Goal: Check status

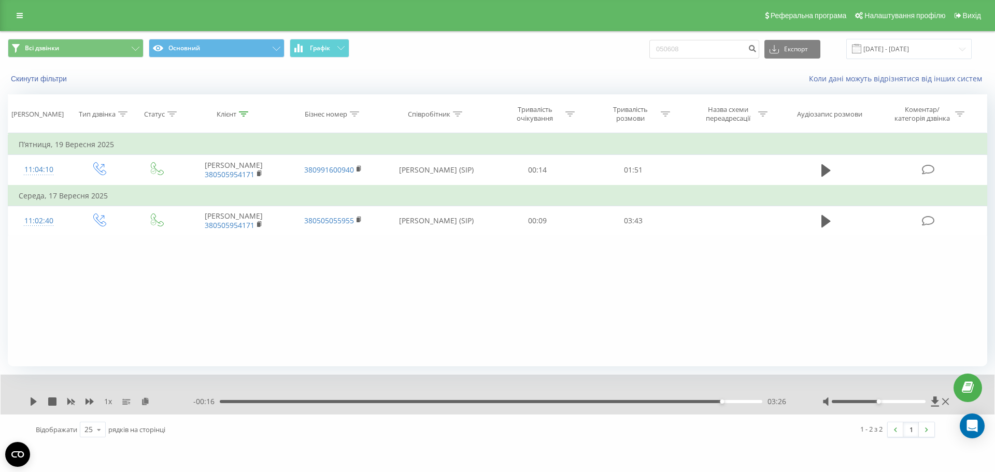
drag, startPoint x: 704, startPoint y: 337, endPoint x: 689, endPoint y: 248, distance: 89.9
click at [704, 337] on div "Фільтрувати за умовою Дорівнює Введіть значення Скасувати OK Фільтрувати за умо…" at bounding box center [497, 249] width 979 height 233
click at [736, 48] on input "050608" at bounding box center [704, 49] width 110 height 19
type input "0506089475"
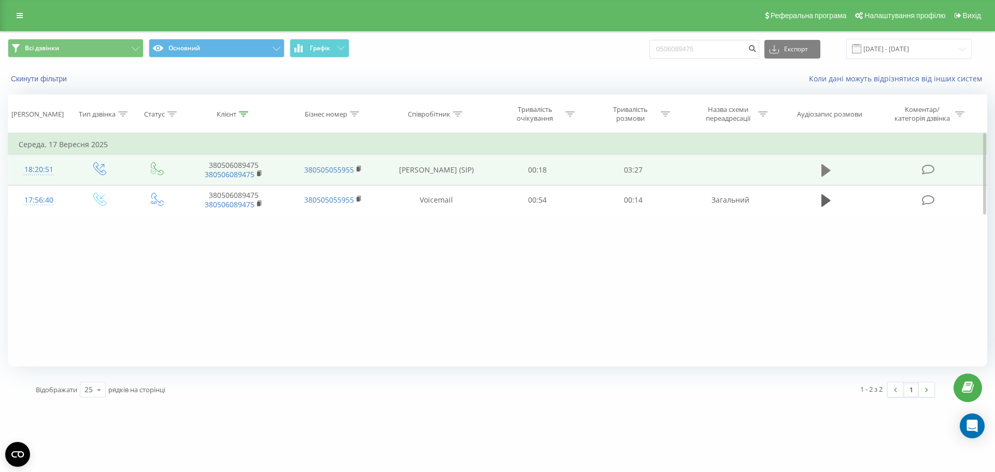
click at [830, 170] on icon at bounding box center [825, 170] width 9 height 12
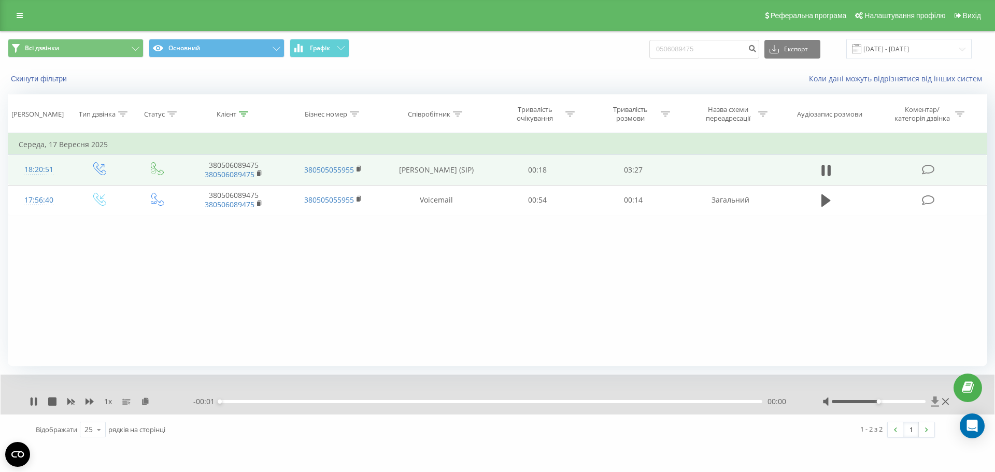
click at [935, 400] on icon at bounding box center [935, 401] width 8 height 10
click at [825, 165] on icon at bounding box center [825, 170] width 9 height 15
